Goal: Information Seeking & Learning: Learn about a topic

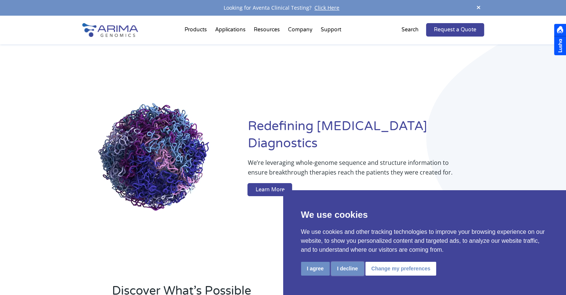
click at [344, 263] on button "I decline" at bounding box center [347, 268] width 33 height 14
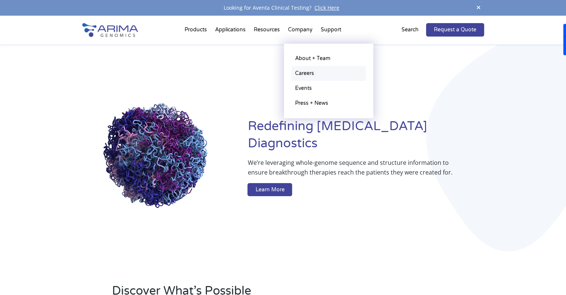
click at [308, 74] on link "Careers" at bounding box center [329, 73] width 74 height 15
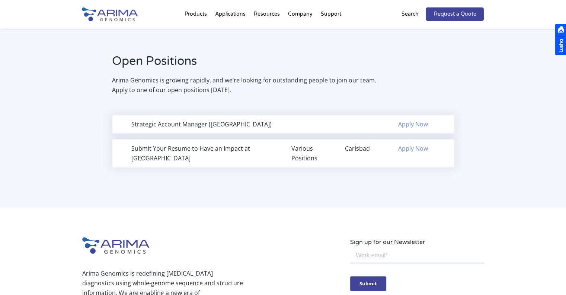
scroll to position [480, 0]
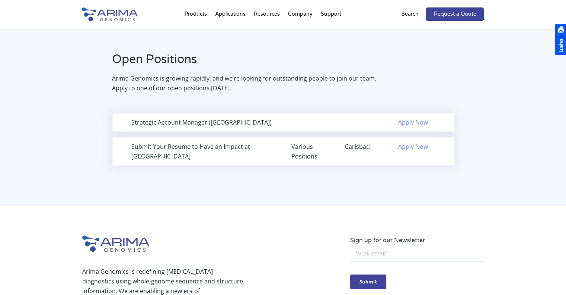
click at [134, 13] on img at bounding box center [110, 14] width 56 height 14
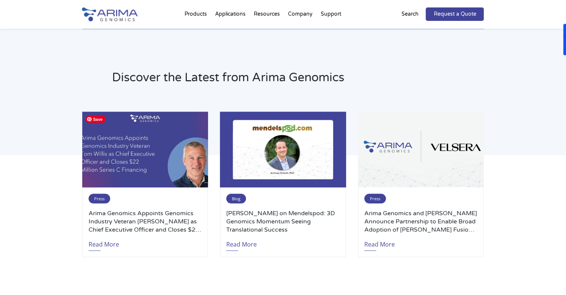
scroll to position [1527, 0]
